Goal: Information Seeking & Learning: Check status

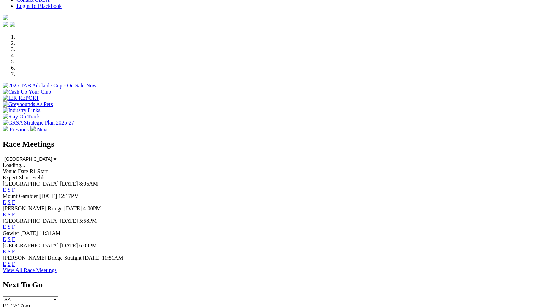
scroll to position [184, 0]
click at [15, 186] on link "F" at bounding box center [13, 189] width 3 height 6
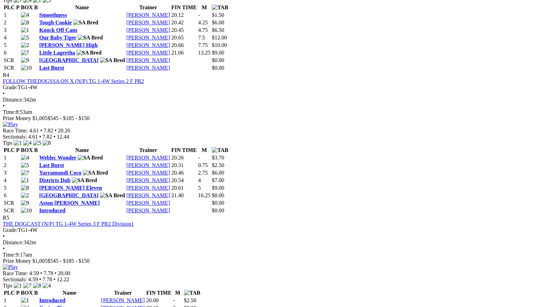
scroll to position [693, 0]
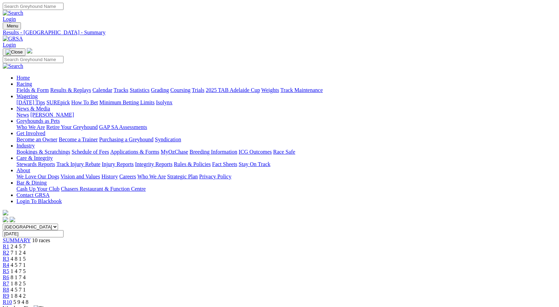
scroll to position [0, 0]
